Goal: Task Accomplishment & Management: Complete application form

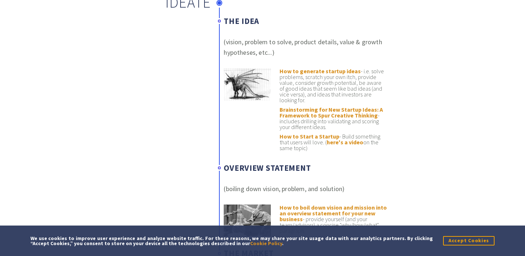
scroll to position [390, 0]
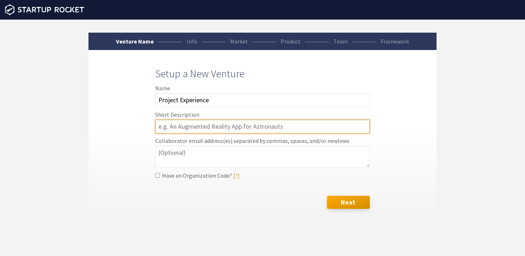
click at [204, 130] on input "text" at bounding box center [262, 127] width 215 height 14
click at [194, 125] on input "text" at bounding box center [262, 127] width 215 height 14
click at [232, 126] on input "text" at bounding box center [262, 127] width 215 height 14
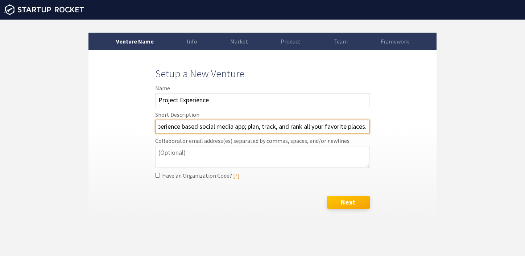
type input "Experience based social media app; plan, track, and rank all your favorite plac…"
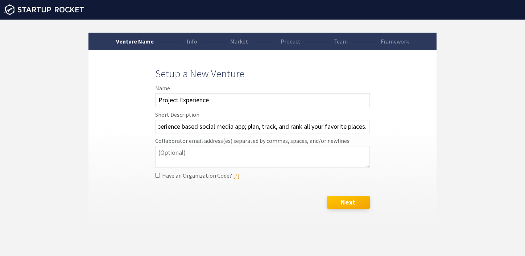
click at [361, 204] on button "Next" at bounding box center [348, 202] width 43 height 13
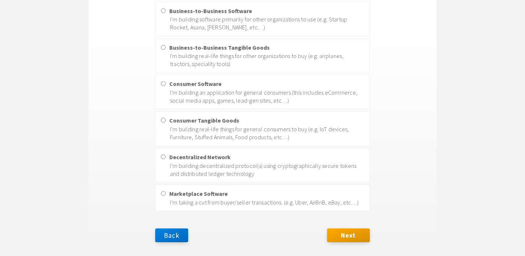
scroll to position [236, 0]
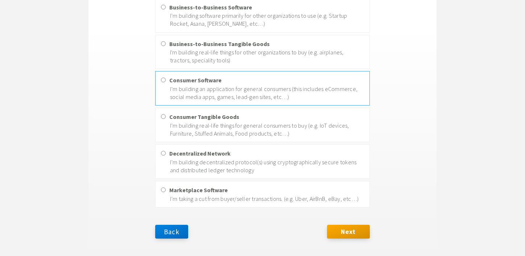
click at [308, 93] on p "I’m building an application for general consumers (this includes eCommerce, soc…" at bounding box center [267, 93] width 194 height 16
click at [166, 82] on input "Consumer Software I’m building an application for general consumers (this inclu…" at bounding box center [163, 80] width 5 height 5
radio input "true"
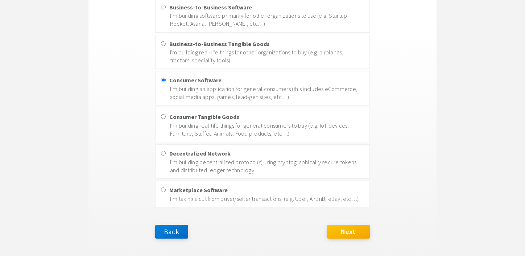
click at [349, 239] on div "Back Next" at bounding box center [262, 234] width 215 height 18
click at [347, 236] on button "Next" at bounding box center [348, 232] width 43 height 14
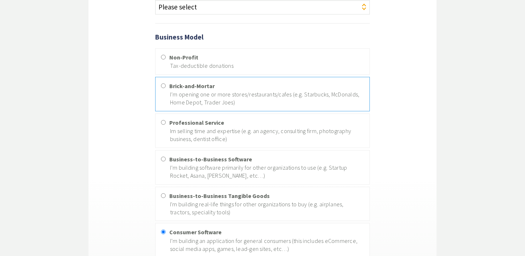
scroll to position [0, 0]
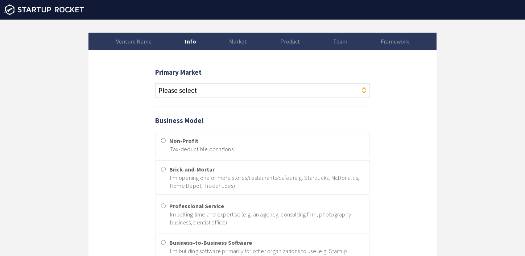
click at [257, 94] on select "Please select Agriculture Art Automotive Beauty Blockchains Clean Technology Co…" at bounding box center [262, 90] width 215 height 15
select select "2"
click at [155, 83] on select "Please select Agriculture Art Automotive Beauty Blockchains Clean Technology Co…" at bounding box center [262, 90] width 215 height 15
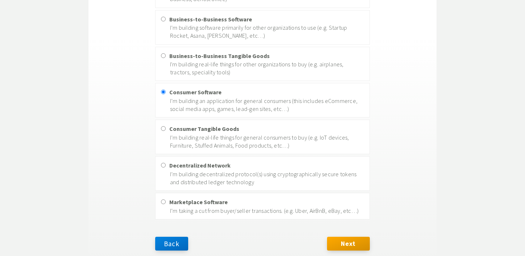
scroll to position [236, 0]
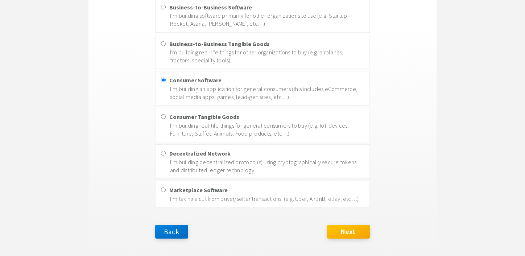
click at [349, 230] on button "Next" at bounding box center [348, 232] width 43 height 14
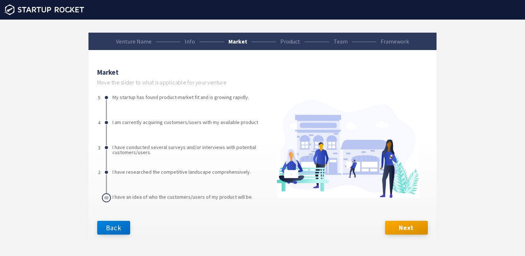
click at [106, 196] on div at bounding box center [106, 197] width 9 height 9
click at [416, 228] on button "Next" at bounding box center [406, 228] width 43 height 14
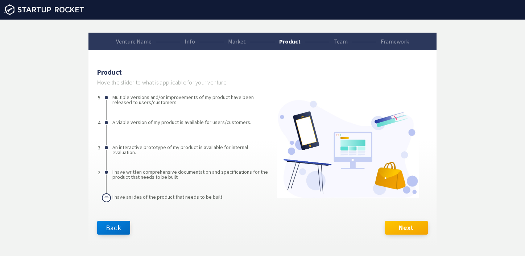
click at [416, 228] on button "Next" at bounding box center [406, 228] width 43 height 14
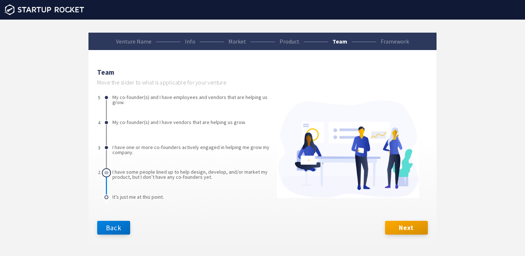
click at [107, 172] on div "My co-founder(s) and I have employees and vendors that are helping us grow. My …" at bounding box center [106, 149] width 1 height 109
click at [404, 226] on button "Next" at bounding box center [406, 228] width 43 height 14
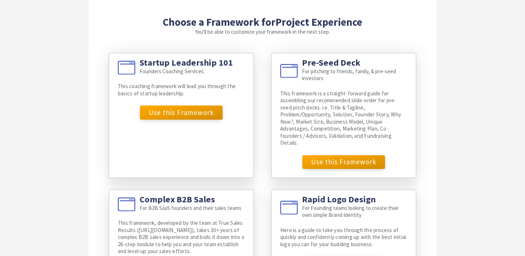
scroll to position [36, 0]
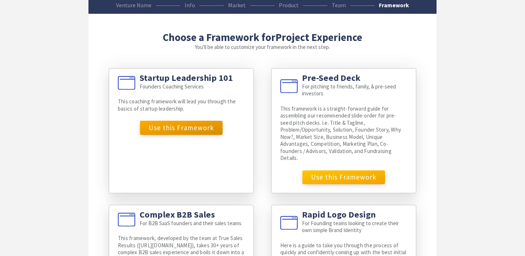
click at [326, 178] on button "Use this Framework" at bounding box center [344, 178] width 83 height 14
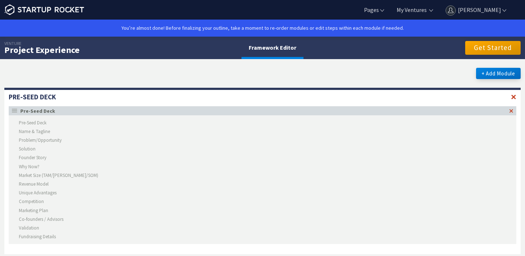
scroll to position [2, 0]
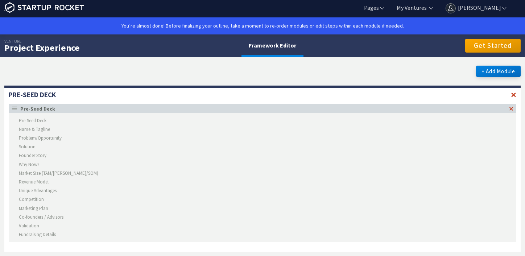
click at [28, 120] on li "Pre-Seed Deck" at bounding box center [263, 120] width 508 height 9
click at [45, 135] on li "Problem/Opportunity" at bounding box center [263, 138] width 508 height 9
click at [40, 114] on ul "Pre-Seed Deck Name & Tagline Problem/Opportunity Solution Founder Story Why Now…" at bounding box center [263, 177] width 508 height 129
click at [498, 73] on button "+ Add Module" at bounding box center [498, 71] width 45 height 11
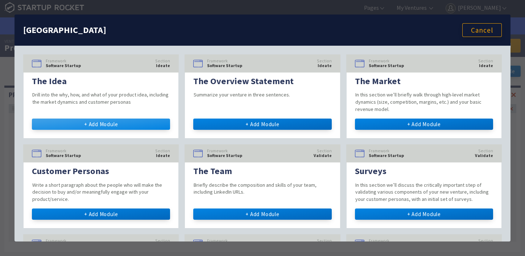
click at [122, 124] on button "+ Add Module" at bounding box center [101, 124] width 138 height 11
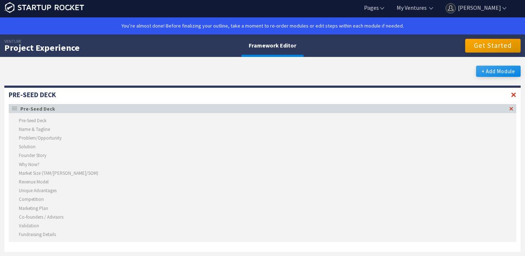
click at [497, 70] on button "+ Add Module" at bounding box center [498, 71] width 45 height 11
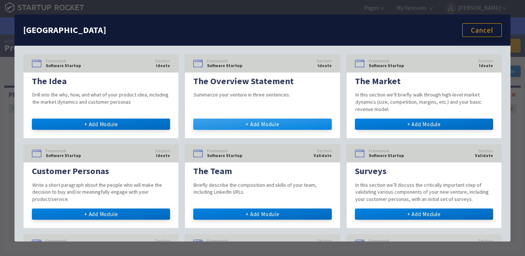
click at [240, 122] on button "+ Add Module" at bounding box center [262, 124] width 138 height 11
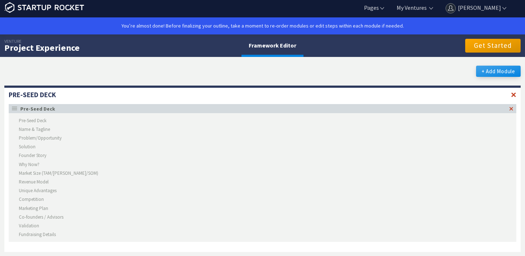
click at [488, 75] on button "+ Add Module" at bounding box center [498, 71] width 45 height 11
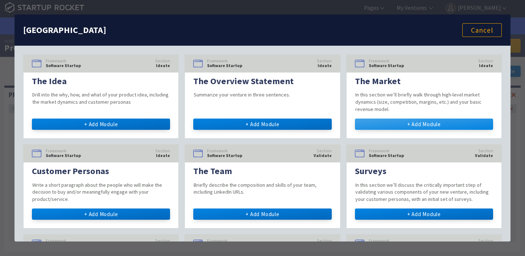
click at [413, 124] on button "+ Add Module" at bounding box center [424, 124] width 138 height 11
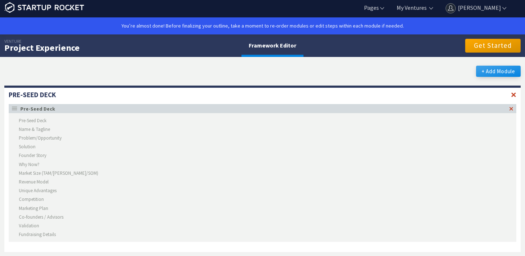
click at [493, 71] on button "+ Add Module" at bounding box center [498, 71] width 45 height 11
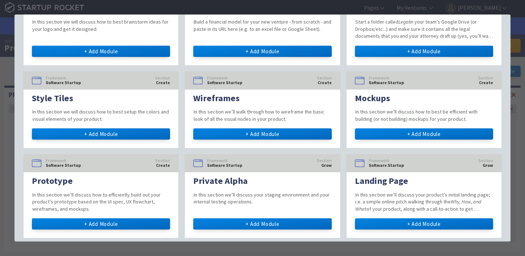
scroll to position [608, 0]
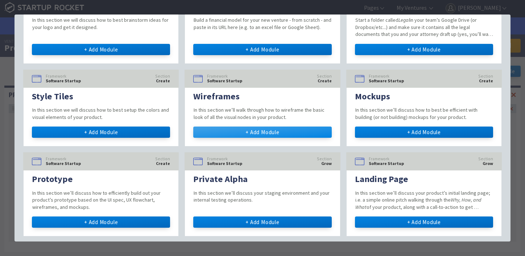
click at [278, 136] on button "+ Add Module" at bounding box center [262, 132] width 138 height 11
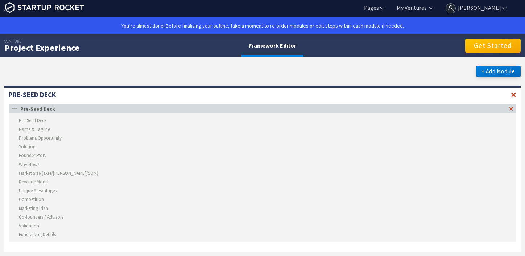
click at [510, 45] on button "Get Started" at bounding box center [494, 46] width 56 height 14
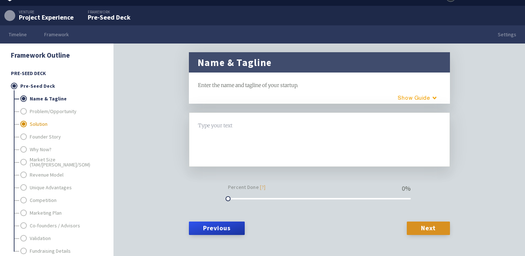
scroll to position [22, 0]
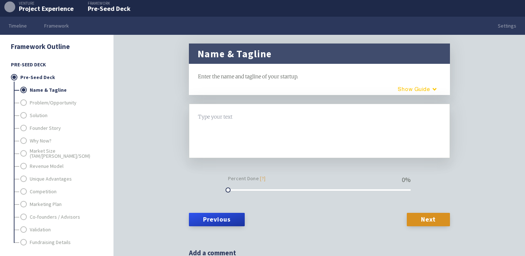
click at [433, 84] on button "Guide" at bounding box center [415, 89] width 62 height 12
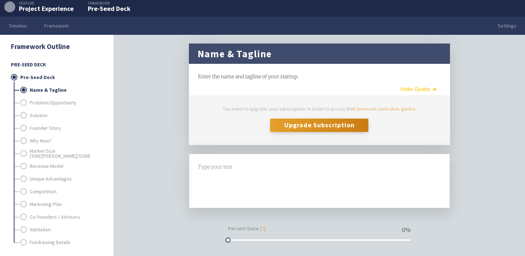
click at [431, 88] on button "Guide" at bounding box center [416, 89] width 59 height 12
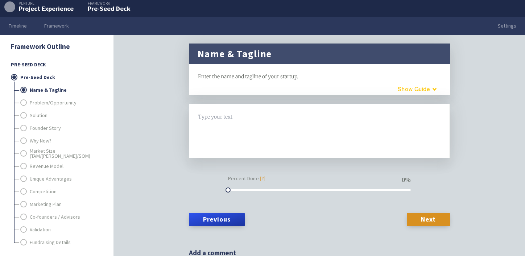
scroll to position [0, 0]
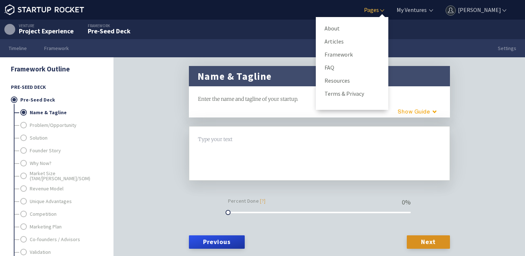
click at [386, 9] on icon at bounding box center [382, 10] width 7 height 7
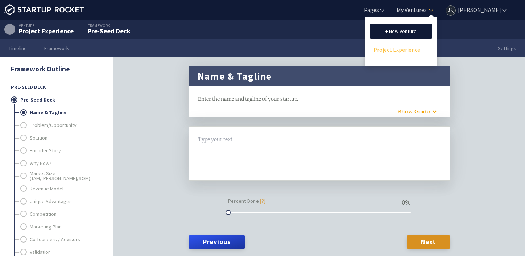
click at [407, 51] on link "Project Experience" at bounding box center [401, 49] width 55 height 11
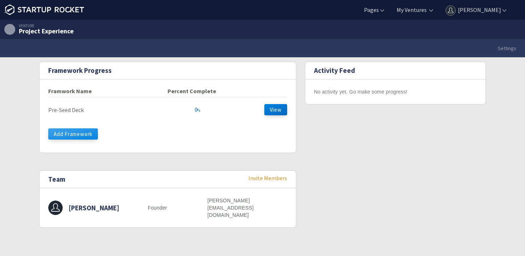
click at [70, 133] on button "Add Framework" at bounding box center [73, 133] width 50 height 11
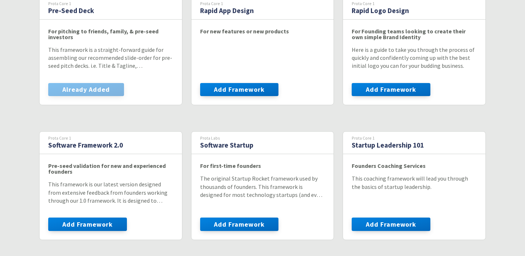
scroll to position [168, 0]
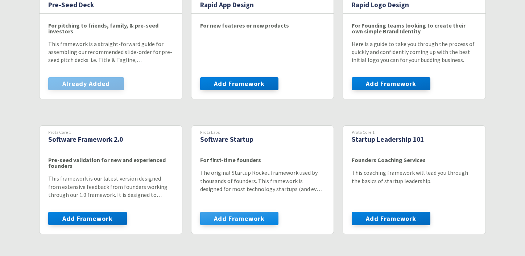
click at [246, 218] on button "Add Framework" at bounding box center [239, 218] width 79 height 13
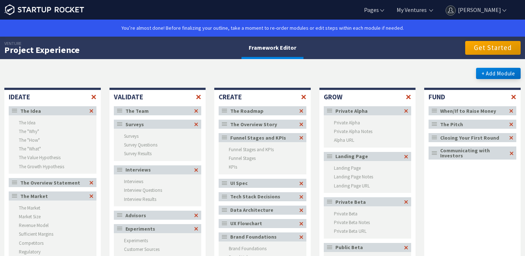
scroll to position [8, 0]
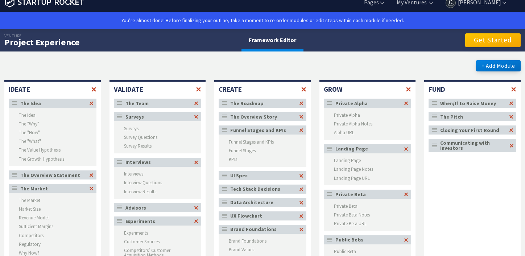
click at [499, 44] on button "Get Started" at bounding box center [494, 40] width 56 height 14
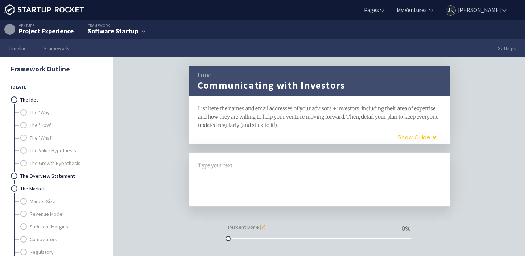
click at [423, 134] on button "Guide" at bounding box center [415, 137] width 62 height 12
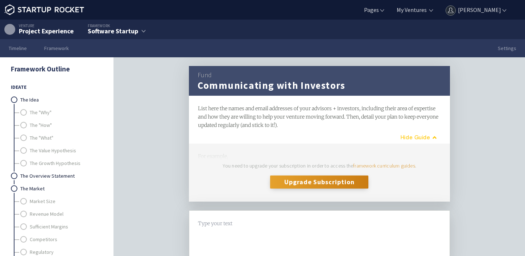
click at [423, 135] on button "Guide" at bounding box center [416, 137] width 59 height 12
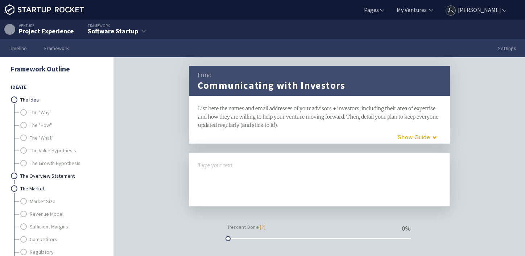
click at [204, 166] on div at bounding box center [319, 165] width 243 height 8
click at [28, 99] on link "The Idea" at bounding box center [60, 100] width 81 height 13
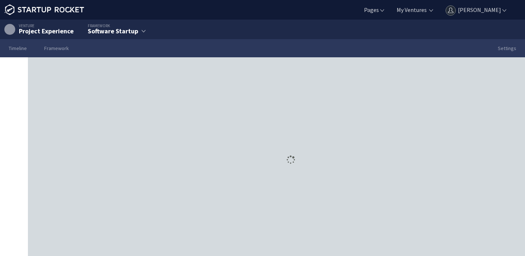
click at [31, 111] on div at bounding box center [290, 159] width 525 height 205
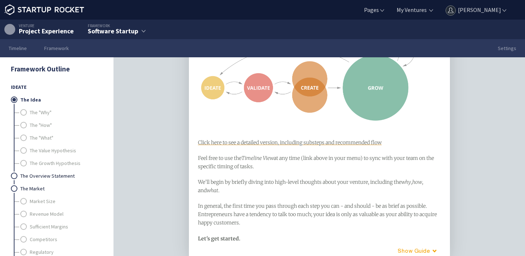
scroll to position [132, 0]
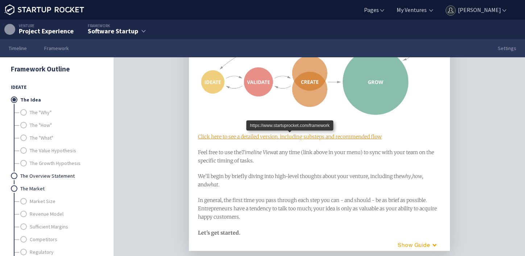
click at [248, 137] on span "Click here to see a detailed version, including substeps and recommended flow" at bounding box center [290, 137] width 184 height 7
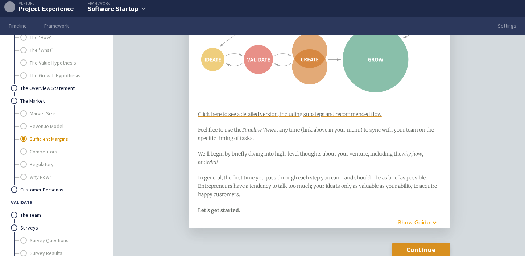
scroll to position [67, 0]
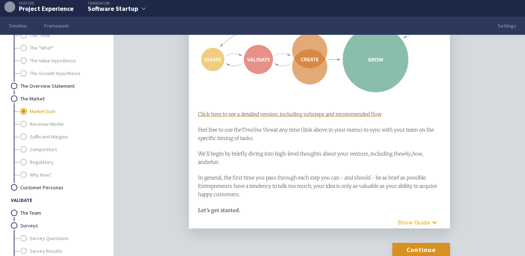
click at [41, 113] on link "Market Size" at bounding box center [66, 111] width 72 height 13
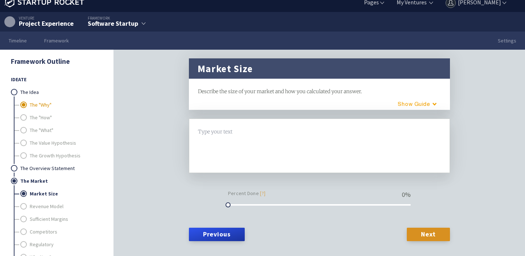
click at [36, 102] on link "The "Why"" at bounding box center [66, 105] width 72 height 13
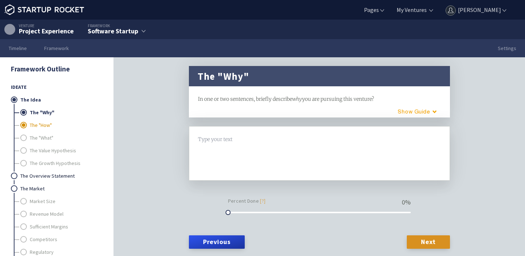
click at [54, 126] on link "The "How"" at bounding box center [66, 125] width 72 height 13
click at [41, 112] on link "The "Why"" at bounding box center [66, 112] width 72 height 13
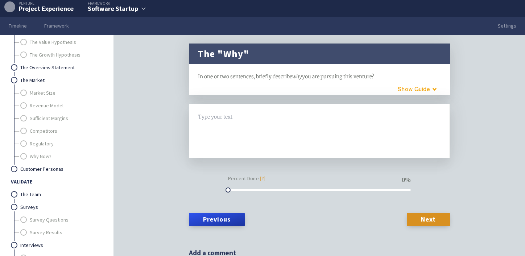
scroll to position [87, 0]
click at [42, 63] on link "The Overview Statement" at bounding box center [60, 67] width 81 height 13
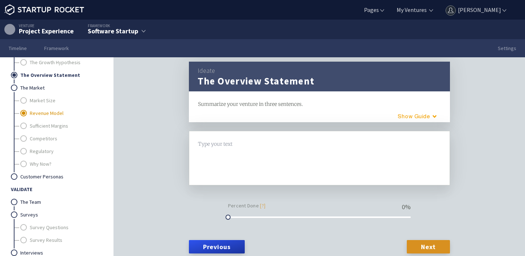
scroll to position [102, 0]
click at [28, 176] on link "Customer Personas" at bounding box center [60, 176] width 81 height 13
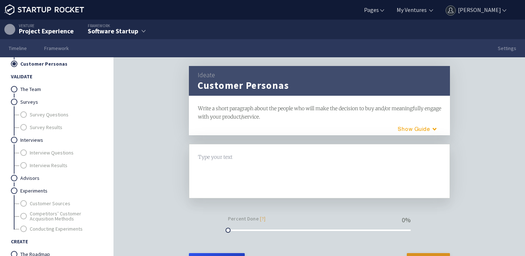
scroll to position [215, 0]
click at [42, 109] on link "Survey Questions" at bounding box center [66, 113] width 72 height 13
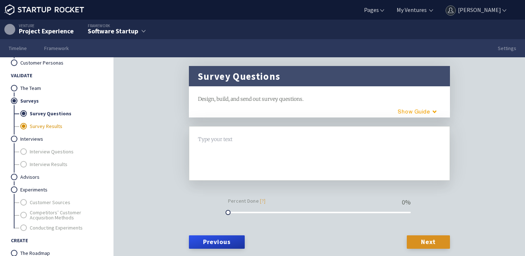
click at [42, 123] on link "Survey Results" at bounding box center [66, 126] width 72 height 13
click at [42, 143] on link "Interviews" at bounding box center [60, 139] width 81 height 13
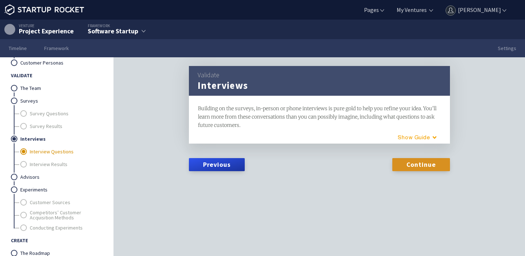
click at [42, 153] on link "Interview Questions" at bounding box center [66, 152] width 72 height 13
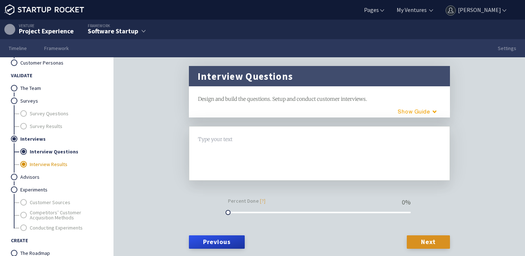
click at [42, 159] on link "Interview Results" at bounding box center [66, 164] width 72 height 13
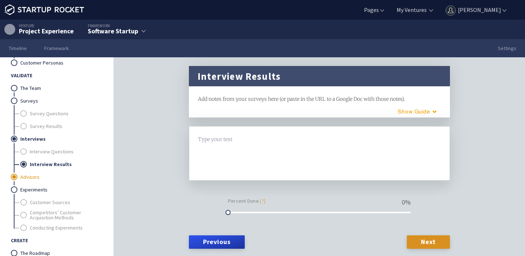
click at [40, 180] on link "Advisors" at bounding box center [60, 177] width 81 height 13
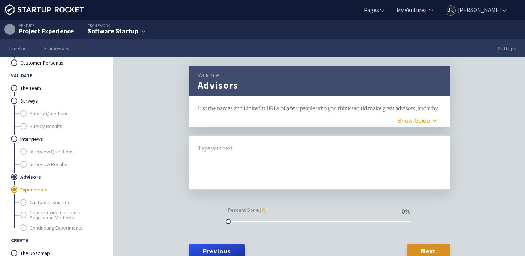
click at [37, 192] on link "Experiments" at bounding box center [60, 190] width 81 height 13
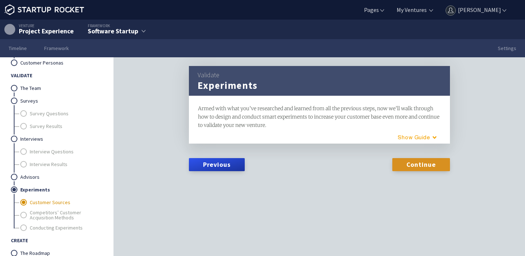
click at [42, 201] on link "Customer Sources" at bounding box center [66, 202] width 72 height 13
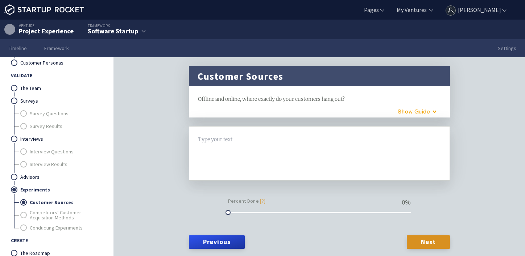
click at [40, 191] on link "Experiments" at bounding box center [60, 190] width 81 height 13
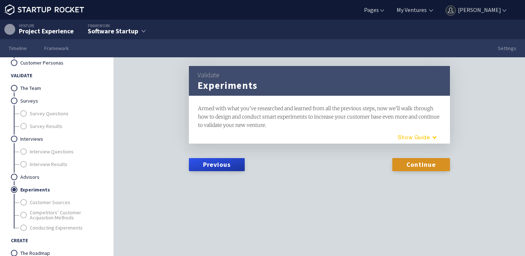
click at [432, 137] on button "Guide" at bounding box center [415, 137] width 62 height 12
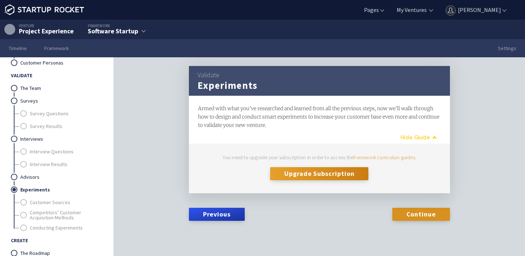
click at [432, 137] on button "Guide" at bounding box center [416, 137] width 59 height 12
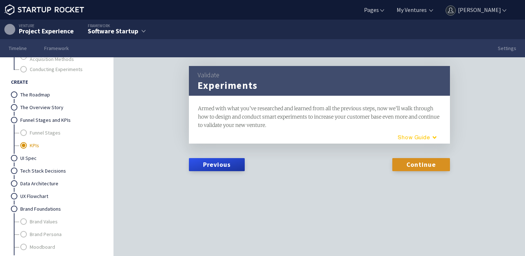
scroll to position [388, 0]
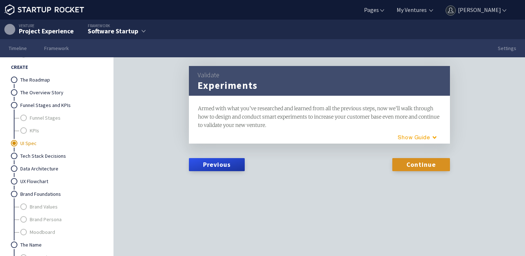
click at [33, 145] on link "UI Spec" at bounding box center [60, 143] width 81 height 13
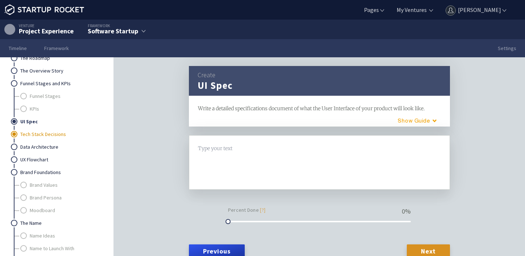
scroll to position [411, 0]
click at [52, 144] on link "Data Architecture" at bounding box center [60, 146] width 81 height 13
click at [47, 133] on link "Tech Stack Decisions" at bounding box center [60, 133] width 81 height 13
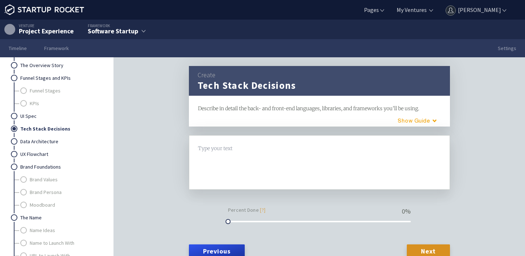
scroll to position [416, 0]
click at [36, 142] on link "Data Architecture" at bounding box center [60, 141] width 81 height 13
click at [30, 152] on link "UX Flowchart" at bounding box center [60, 154] width 81 height 13
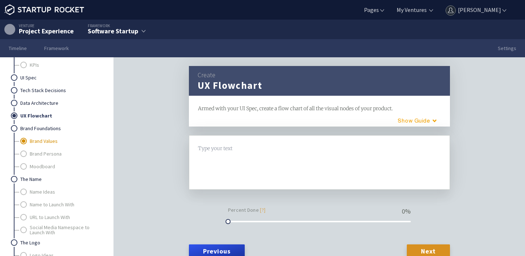
scroll to position [454, 0]
click at [49, 127] on link "Brand Foundations" at bounding box center [60, 128] width 81 height 13
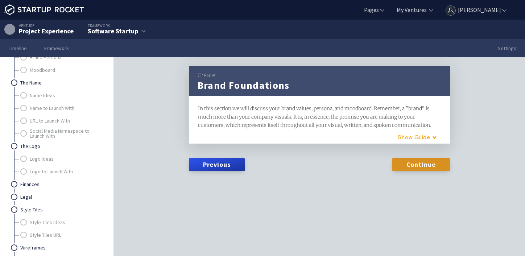
scroll to position [559, 0]
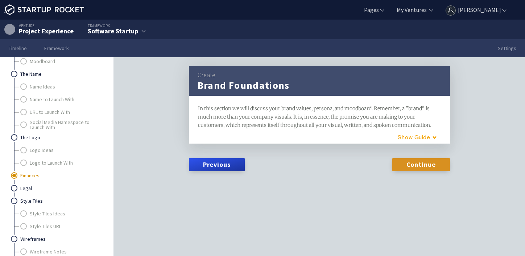
click at [22, 175] on link "Finances" at bounding box center [60, 175] width 81 height 13
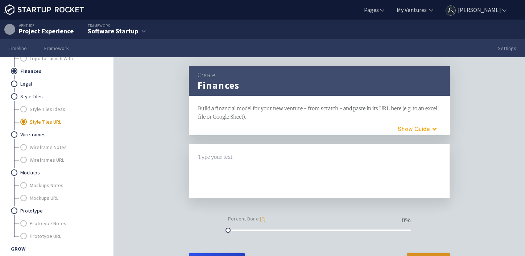
scroll to position [622, 0]
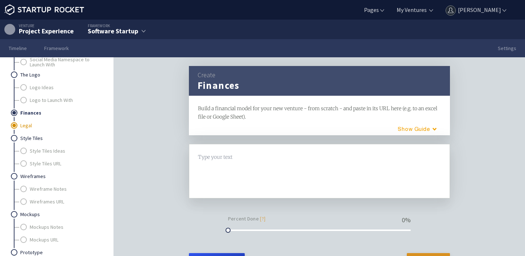
click at [30, 122] on link "Legal" at bounding box center [60, 125] width 81 height 13
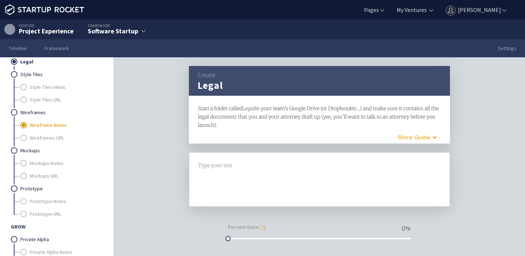
scroll to position [688, 0]
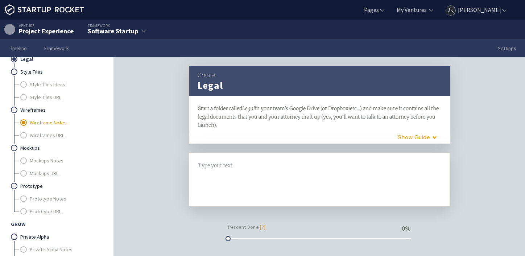
click at [52, 126] on link "Wireframe Notes" at bounding box center [66, 122] width 72 height 13
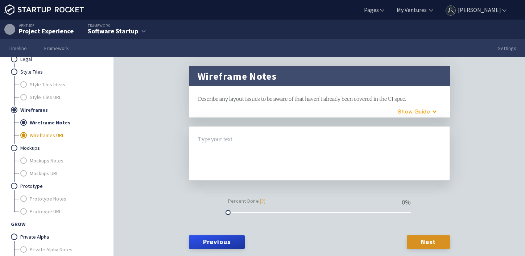
click at [51, 132] on link "Wireframes URL" at bounding box center [66, 135] width 72 height 13
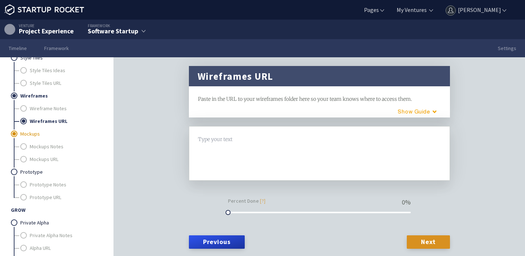
scroll to position [710, 0]
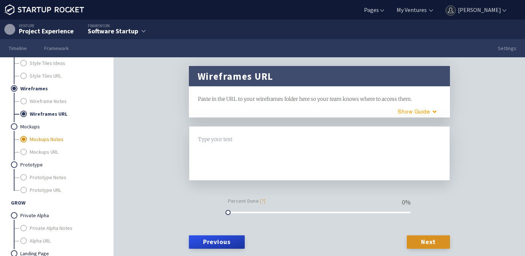
click at [46, 141] on link "Mockups Notes" at bounding box center [66, 139] width 72 height 13
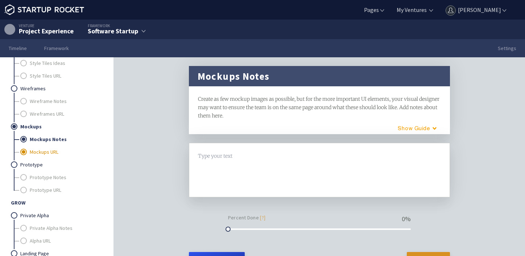
click at [45, 147] on link "Mockups URL" at bounding box center [66, 152] width 72 height 13
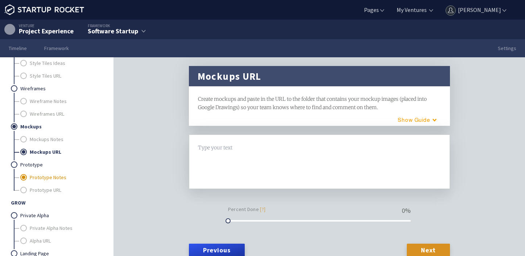
click at [41, 179] on link "Prototype Notes" at bounding box center [66, 177] width 72 height 13
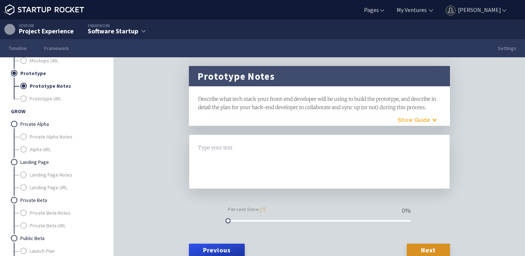
scroll to position [802, 0]
click at [46, 135] on link "Private Alpha Notes" at bounding box center [66, 136] width 72 height 13
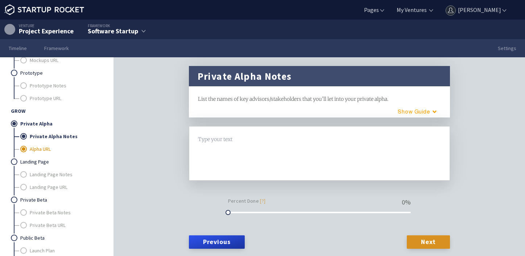
click at [42, 148] on link "Alpha URL" at bounding box center [66, 149] width 72 height 13
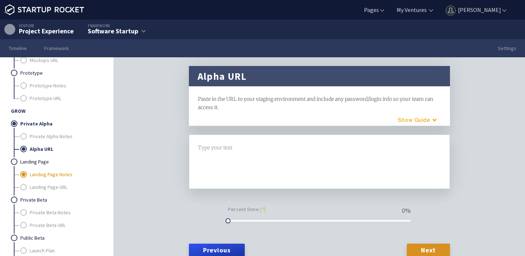
click at [41, 176] on link "Landing Page Notes" at bounding box center [66, 174] width 72 height 13
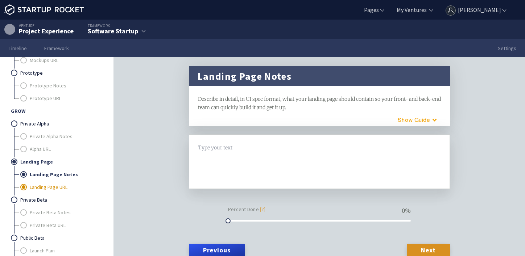
click at [40, 190] on link "Landing Page URL" at bounding box center [66, 187] width 72 height 13
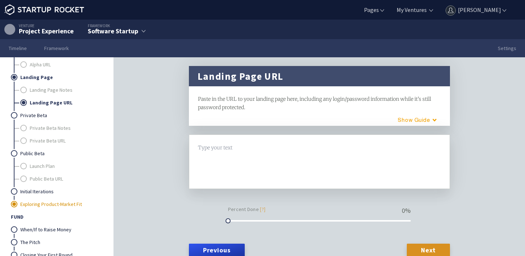
scroll to position [22, 0]
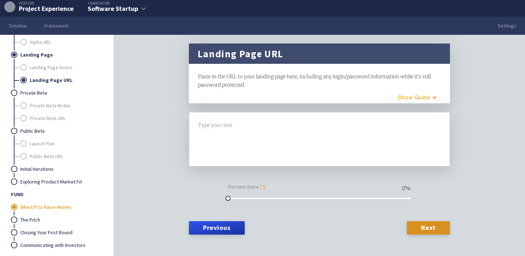
click at [46, 206] on link "When/If to Raise Money" at bounding box center [60, 207] width 81 height 13
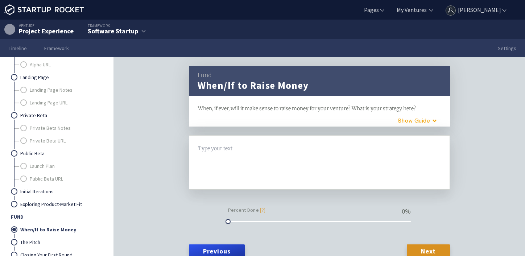
click at [38, 222] on span "Fund" at bounding box center [56, 217] width 91 height 13
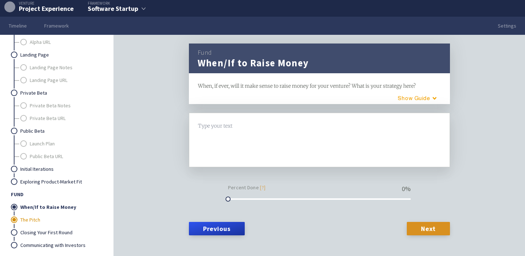
click at [37, 218] on link "The Pitch" at bounding box center [60, 220] width 81 height 13
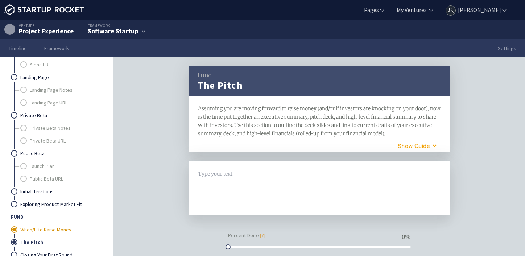
click at [40, 234] on link "When/If to Raise Money" at bounding box center [60, 230] width 81 height 13
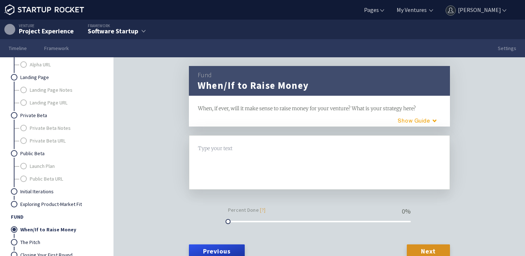
scroll to position [22, 0]
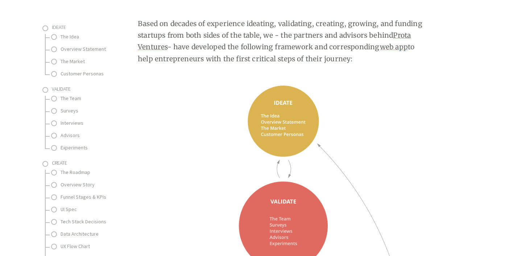
scroll to position [131, 0]
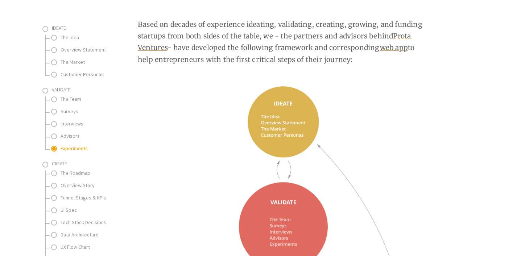
click at [69, 146] on link "Experiments" at bounding box center [97, 148] width 73 height 9
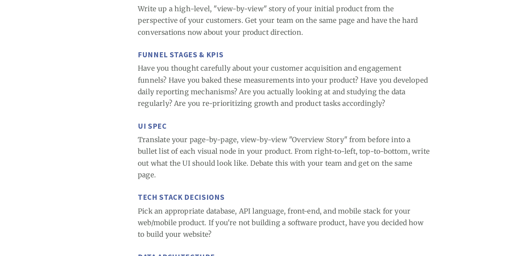
scroll to position [1630, 0]
